Goal: Transaction & Acquisition: Book appointment/travel/reservation

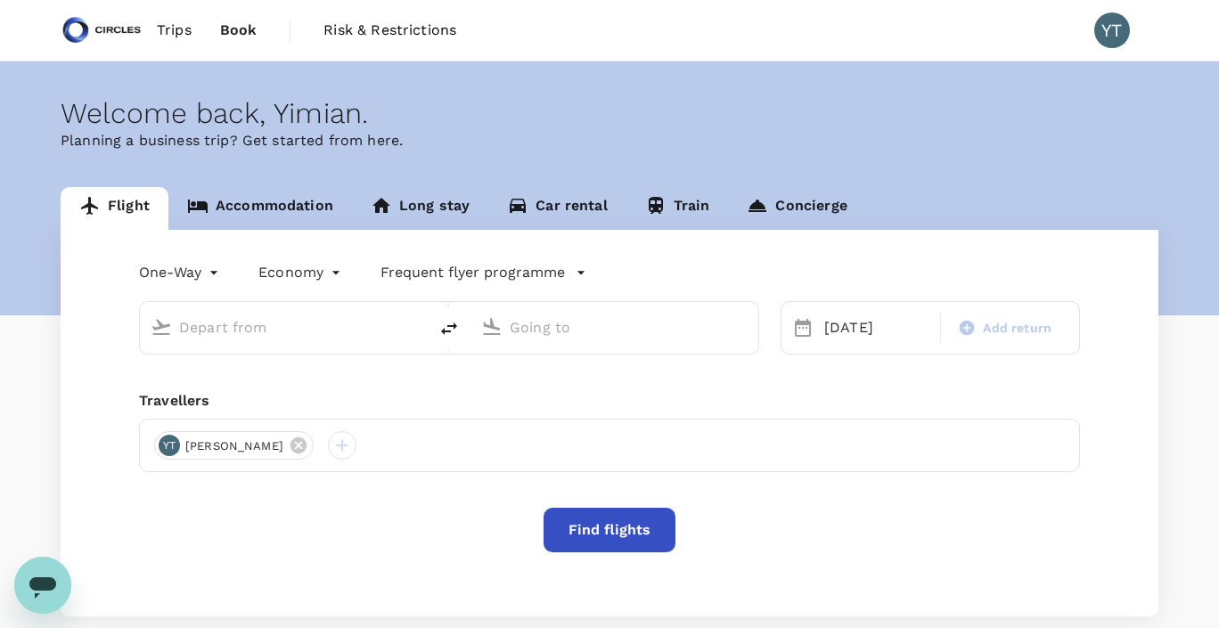
type input "Soekarno-Hatta Intl (CGK)"
type input "Singapore Changi (SIN)"
type input "Soekarno-Hatta Intl (CGK)"
type input "Singapore Changi (SIN)"
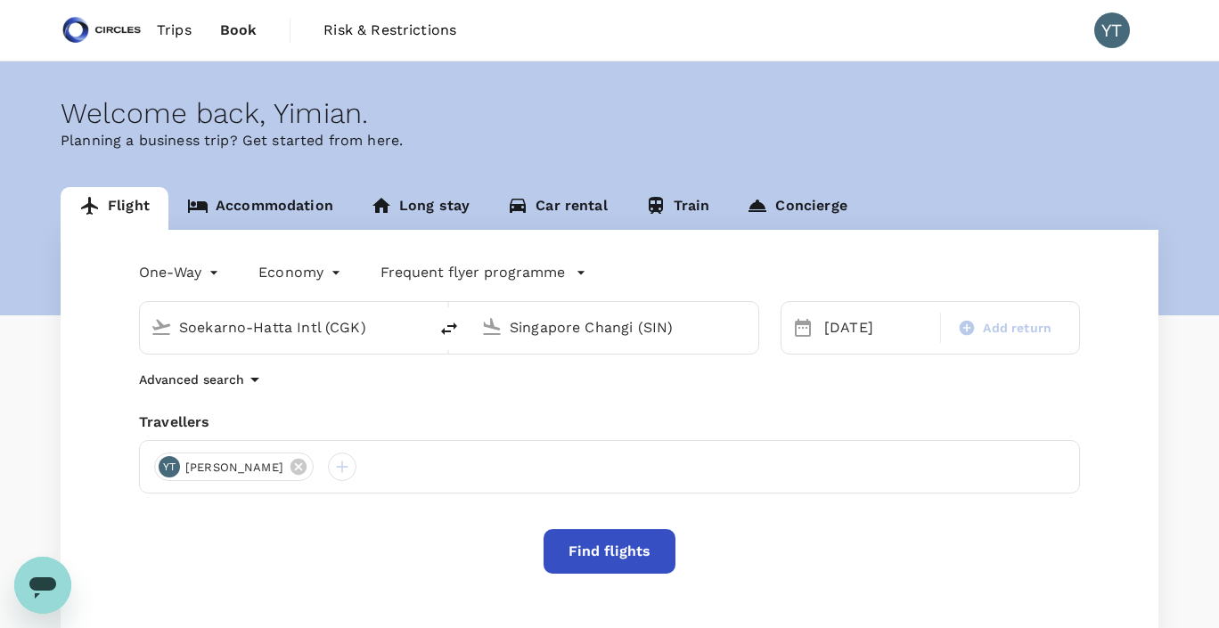
click at [452, 328] on icon "delete" at bounding box center [449, 328] width 21 height 21
type input "Singapore Changi (SIN)"
type input "Soekarno-Hatta Intl (CGK)"
click at [800, 332] on icon at bounding box center [802, 327] width 21 height 21
click at [829, 332] on div "[DATE]" at bounding box center [876, 328] width 119 height 36
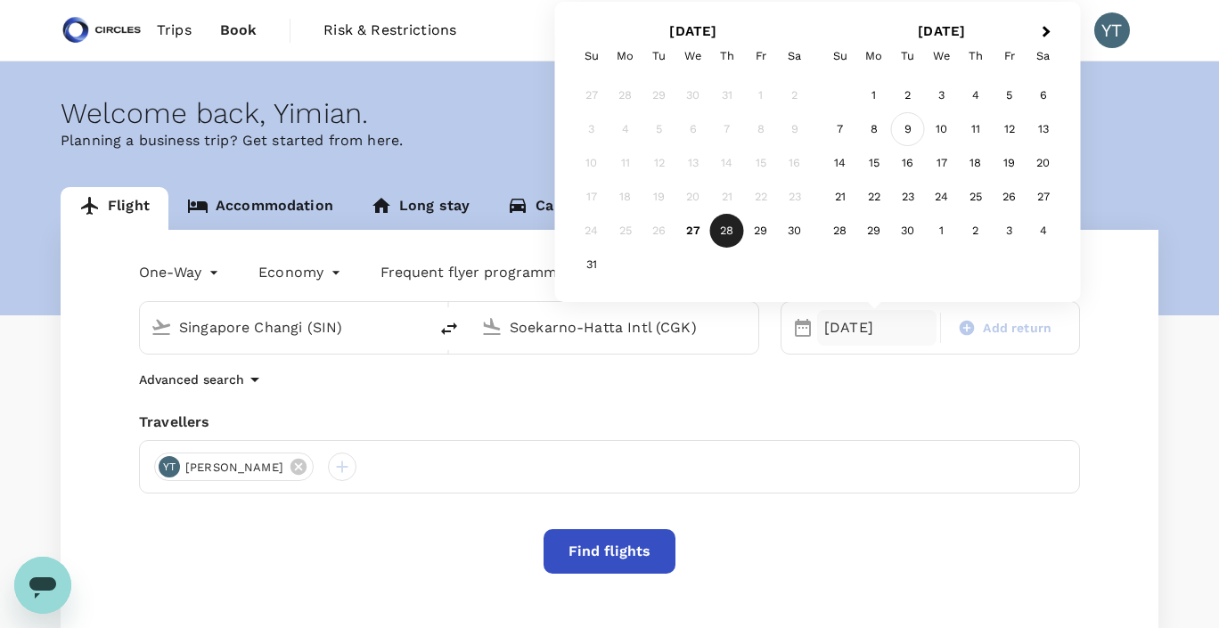
click at [915, 133] on div "9" at bounding box center [908, 129] width 34 height 34
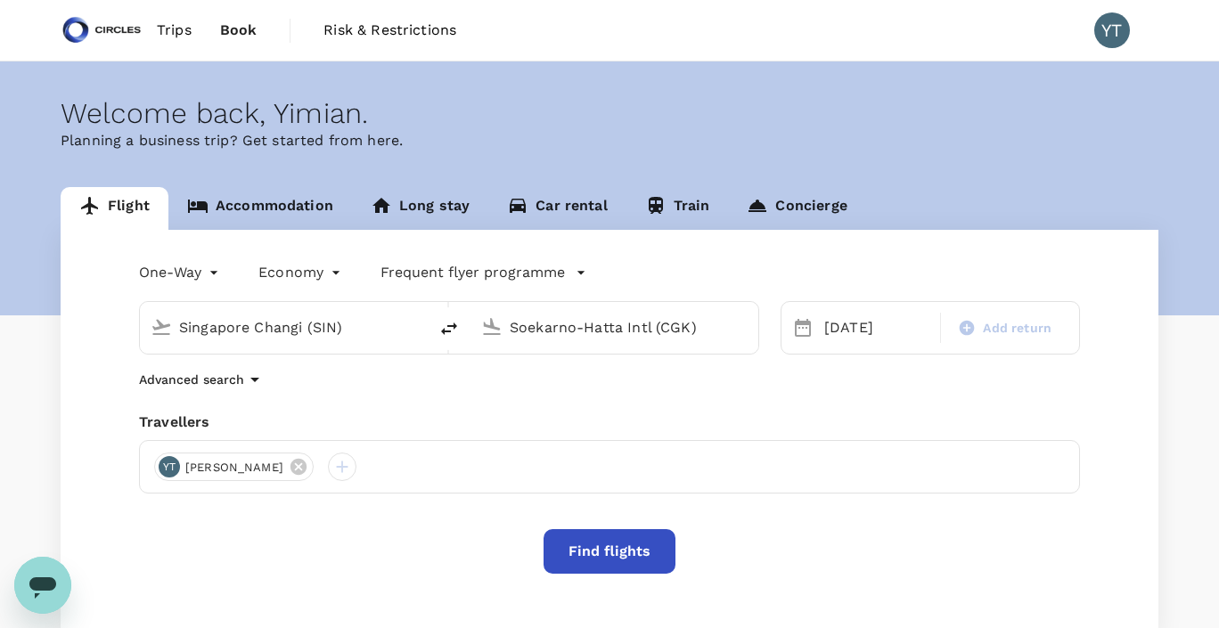
click at [593, 541] on button "Find flights" at bounding box center [610, 551] width 132 height 45
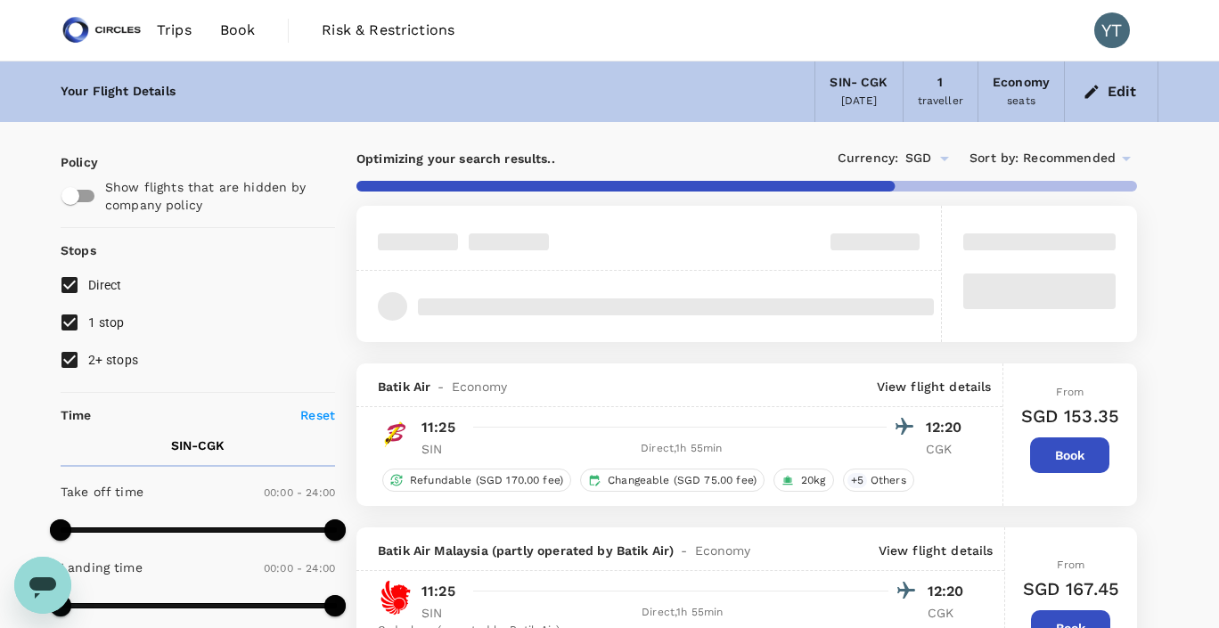
type input "995"
click at [69, 361] on input "2+ stops" at bounding box center [69, 359] width 37 height 37
checkbox input "false"
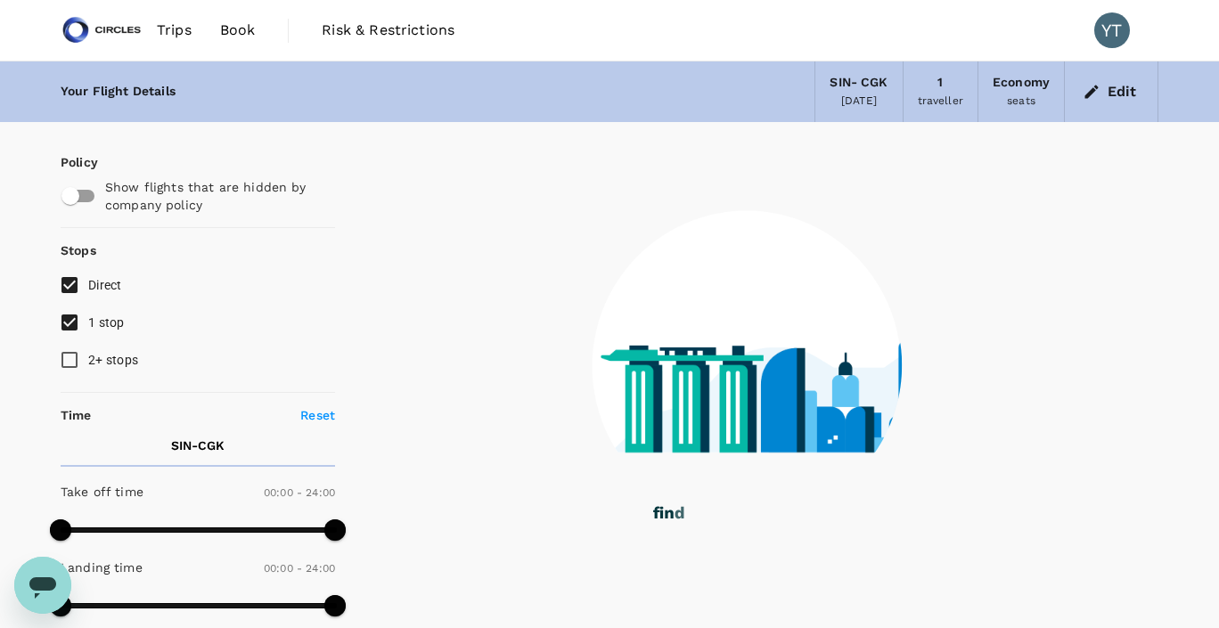
click at [74, 323] on input "1 stop" at bounding box center [69, 322] width 37 height 37
checkbox input "false"
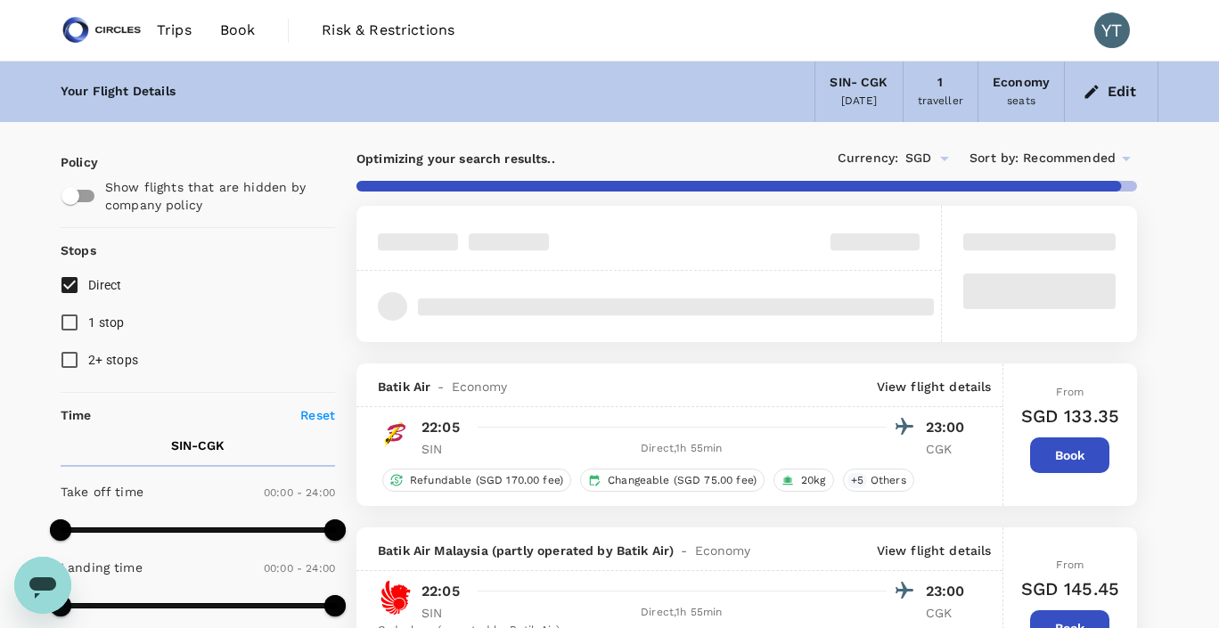
click at [1128, 160] on icon at bounding box center [1126, 159] width 9 height 4
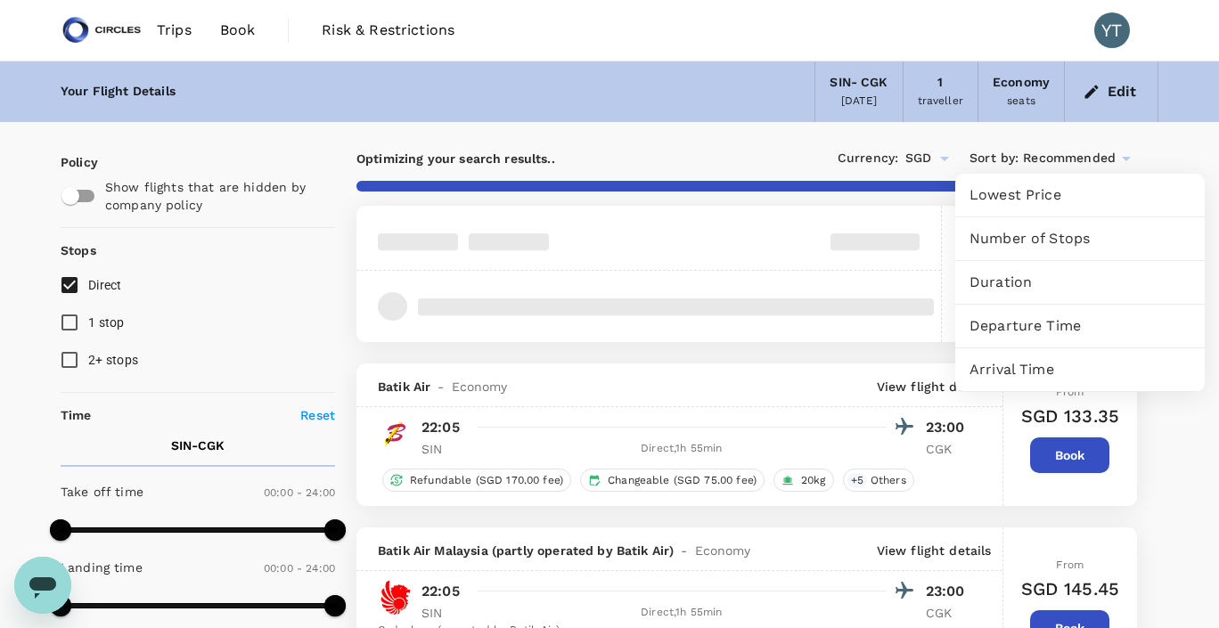
click at [1024, 320] on span "Departure Time" at bounding box center [1080, 326] width 221 height 21
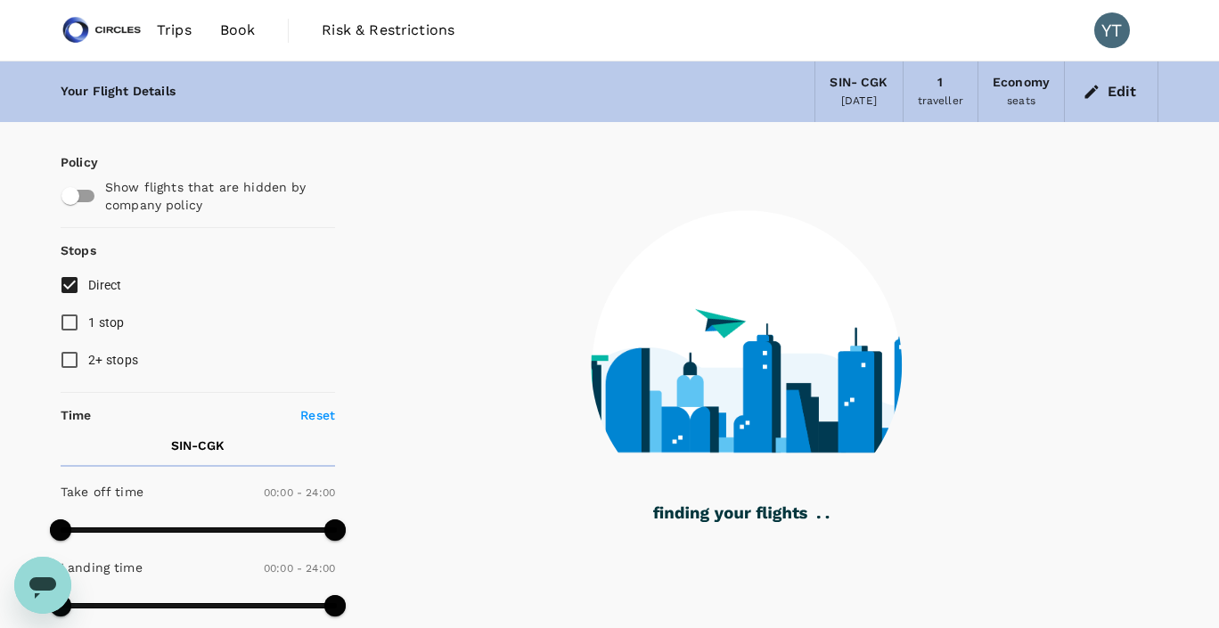
type input "1790"
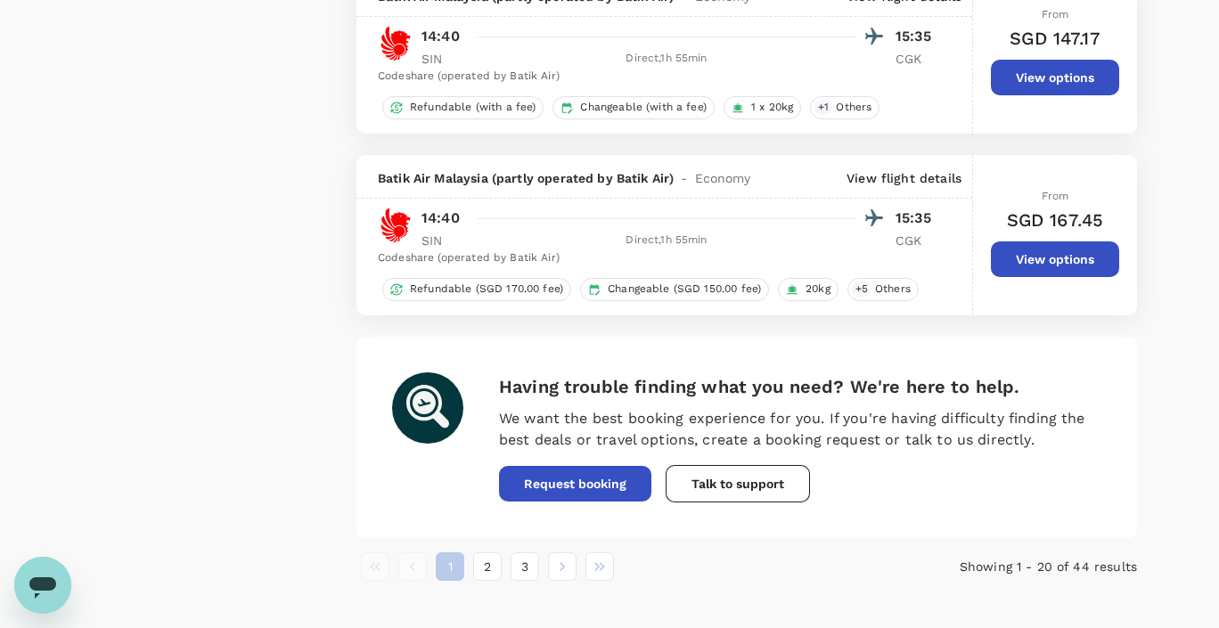
scroll to position [3151, 0]
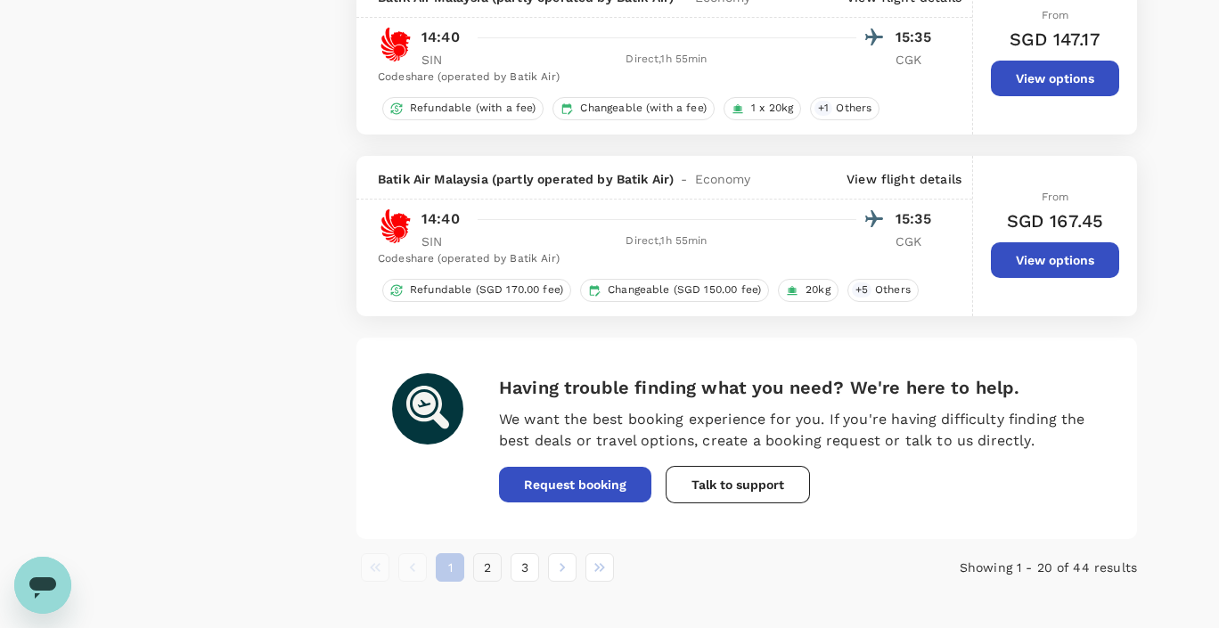
click at [495, 579] on button "2" at bounding box center [487, 568] width 29 height 29
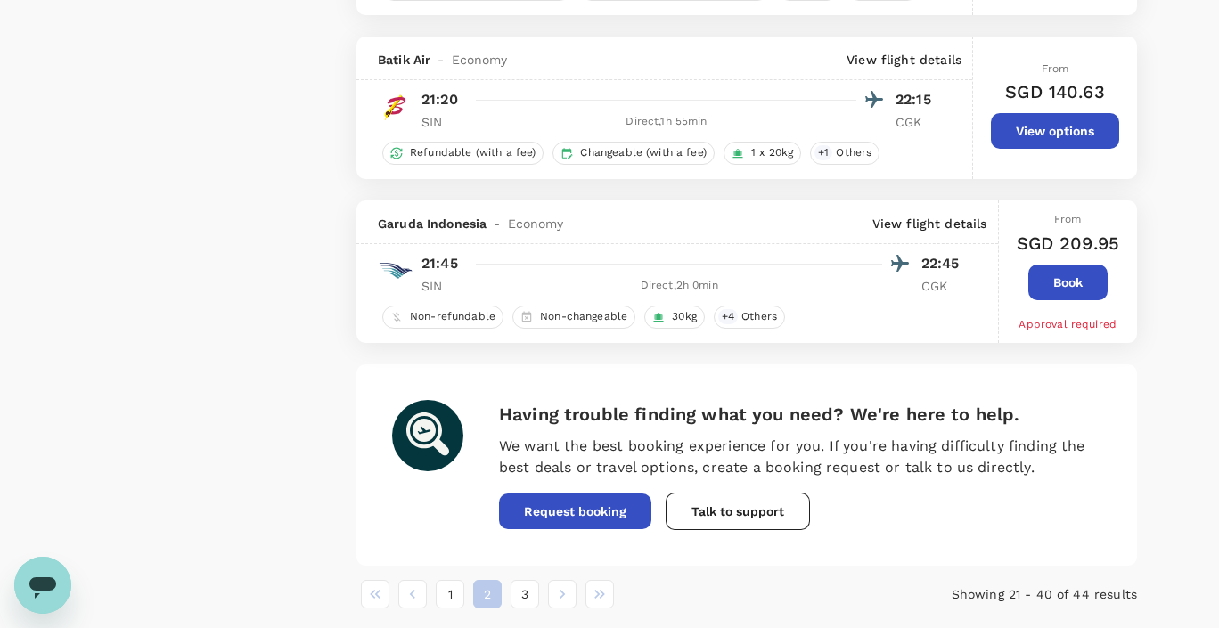
scroll to position [3172, 0]
click at [528, 606] on button "3" at bounding box center [525, 593] width 29 height 29
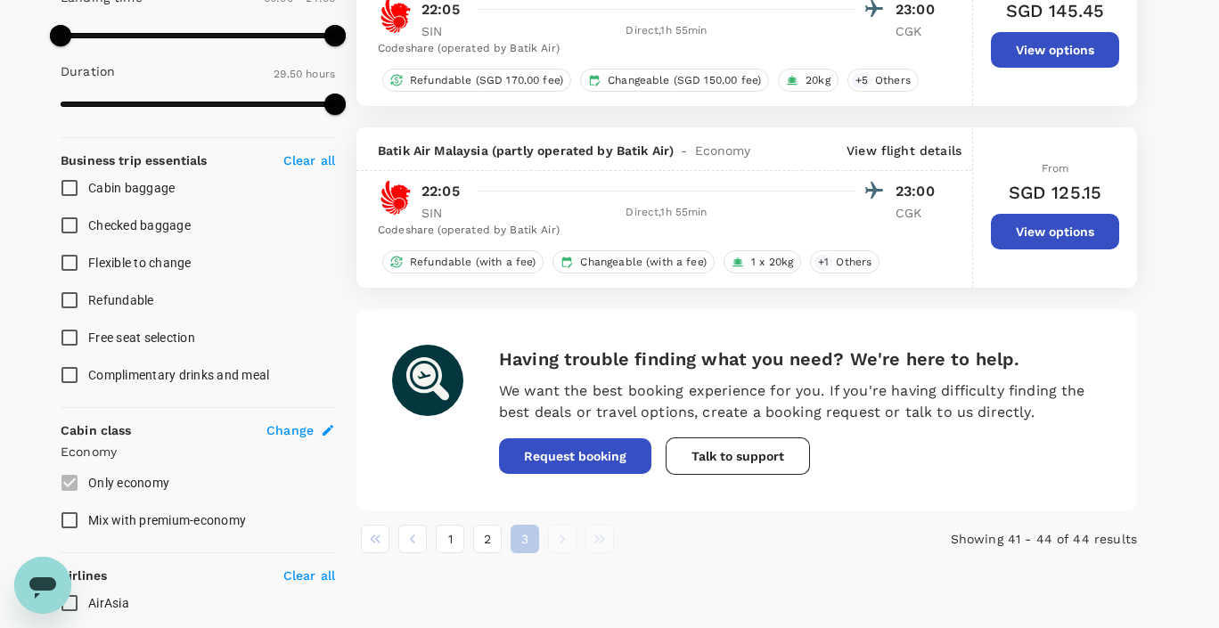
scroll to position [0, 0]
